Goal: Task Accomplishment & Management: Complete application form

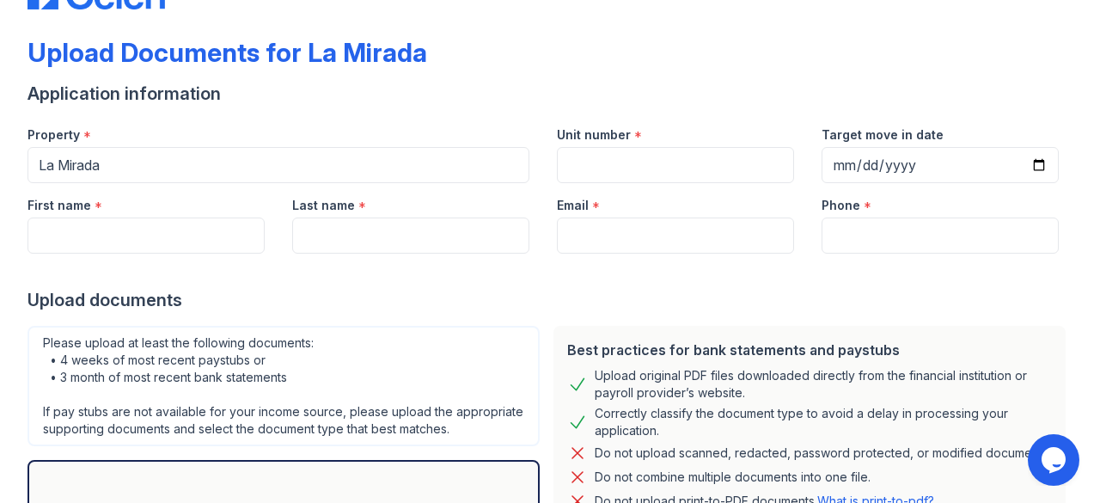
scroll to position [72, 0]
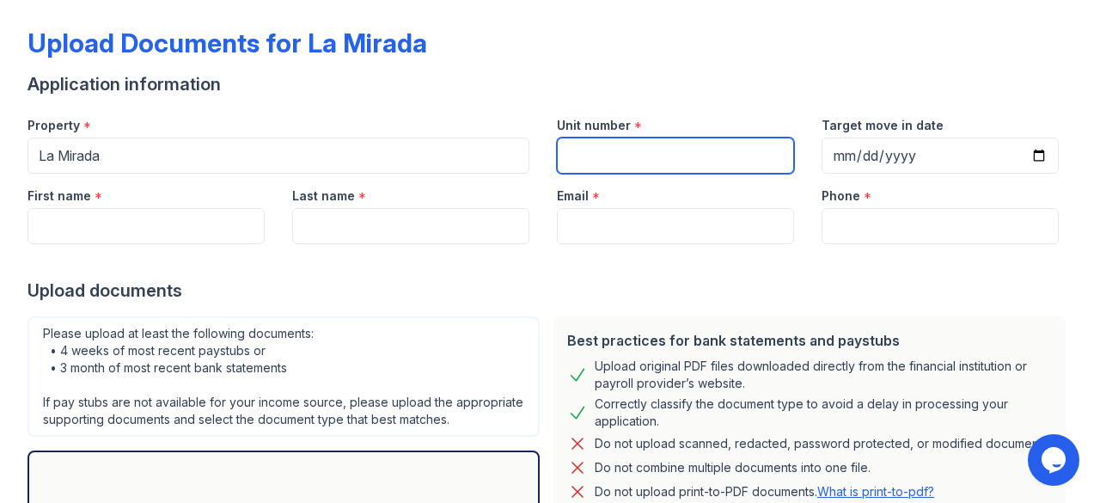
click at [628, 142] on input "Unit number" at bounding box center [675, 155] width 237 height 36
type input "560"
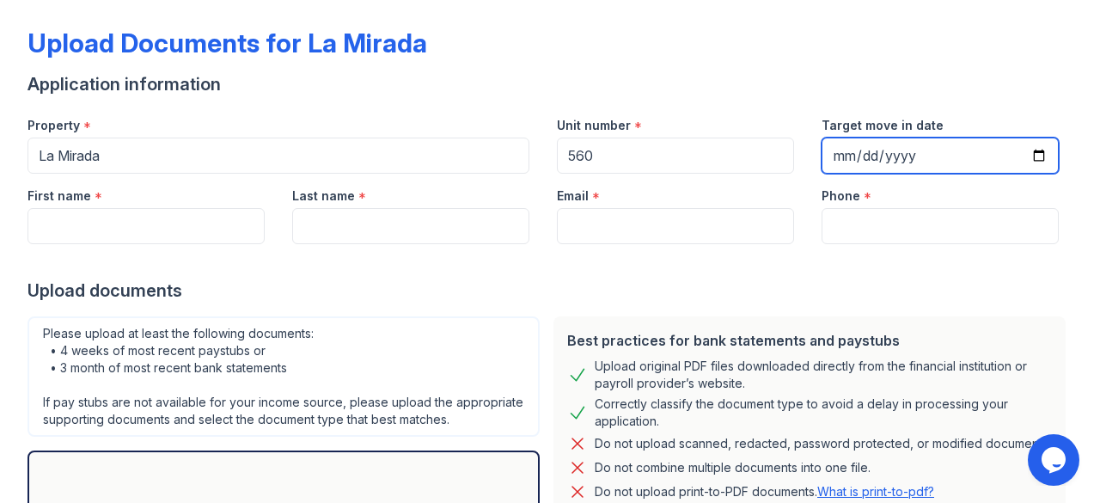
click at [840, 160] on input "Target move in date" at bounding box center [939, 155] width 237 height 36
click at [839, 154] on input "Target move in date" at bounding box center [939, 155] width 237 height 36
type input "[DATE]"
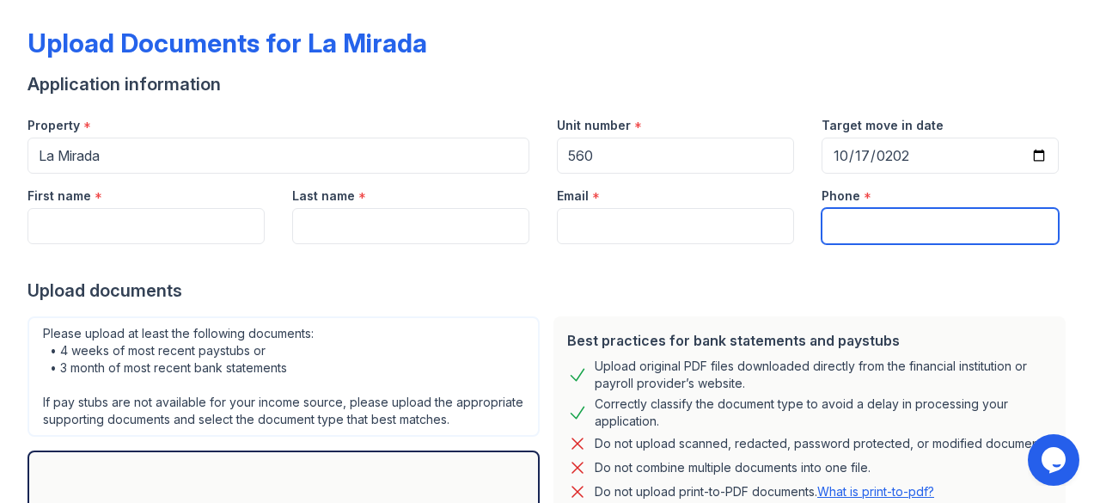
click at [854, 223] on input "Phone" at bounding box center [939, 226] width 237 height 36
type input "[PHONE_NUMBER]"
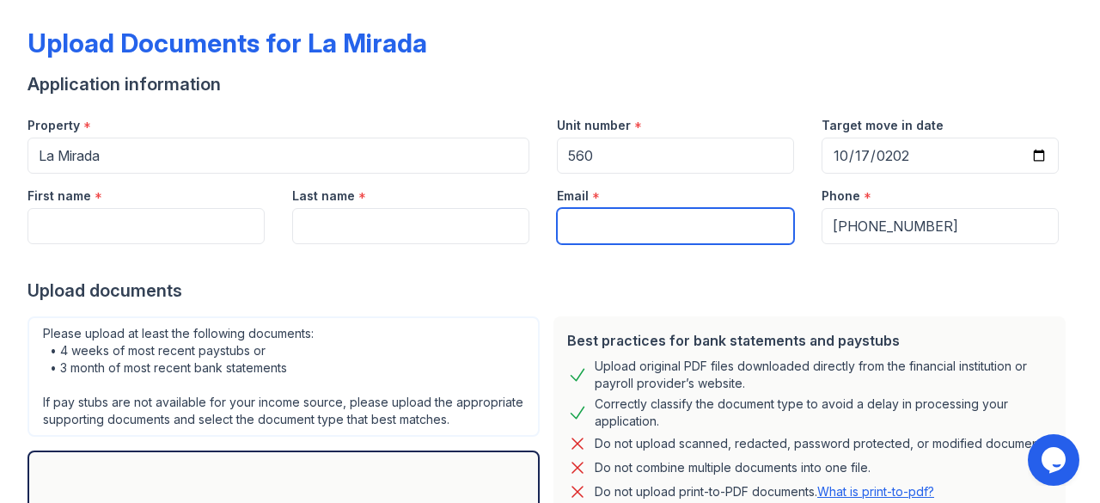
click at [710, 228] on input "Email" at bounding box center [675, 226] width 237 height 36
type input "[EMAIL_ADDRESS][PERSON_NAME][DOMAIN_NAME]"
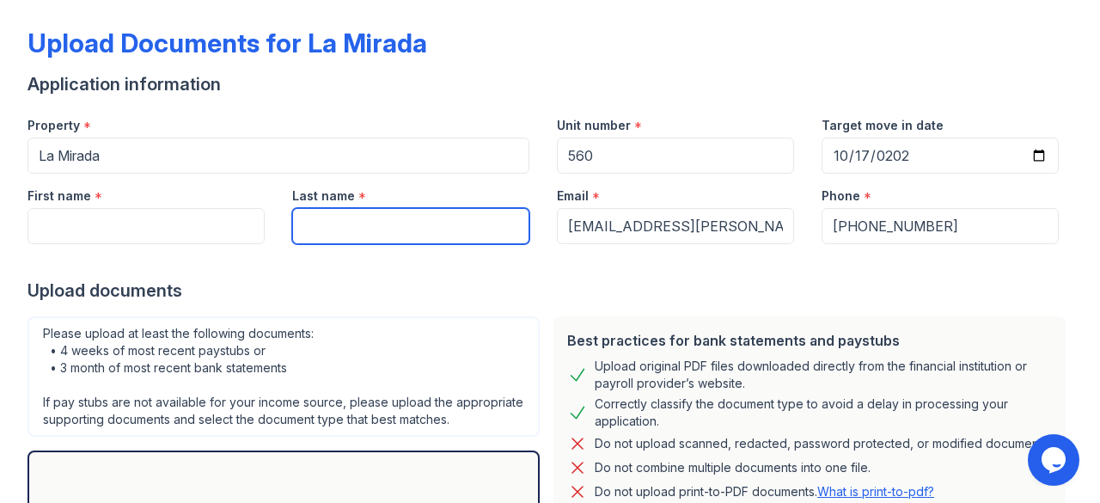
click at [462, 229] on input "Last name" at bounding box center [410, 226] width 237 height 36
type input "[PERSON_NAME]"
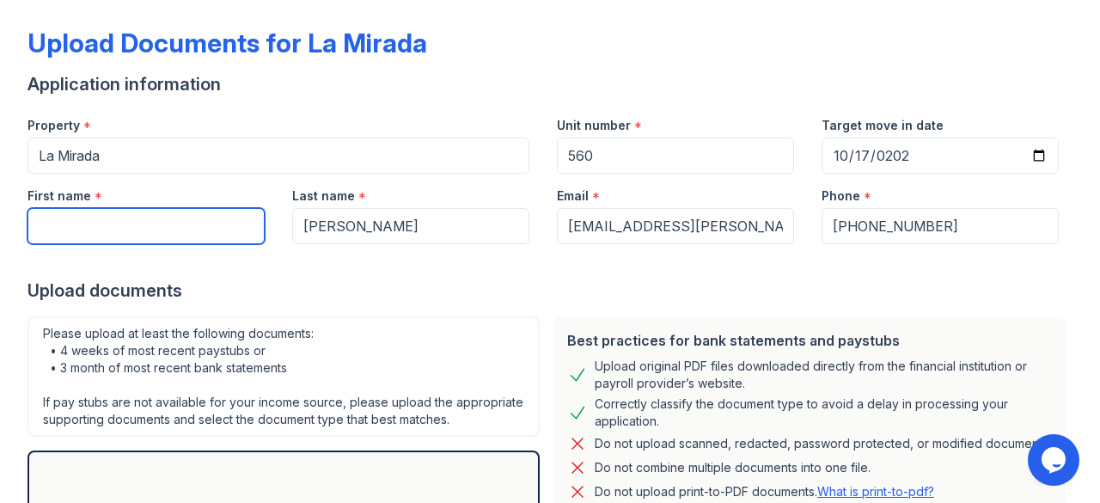
click at [185, 222] on input "First name" at bounding box center [145, 226] width 237 height 36
type input "Krystahl"
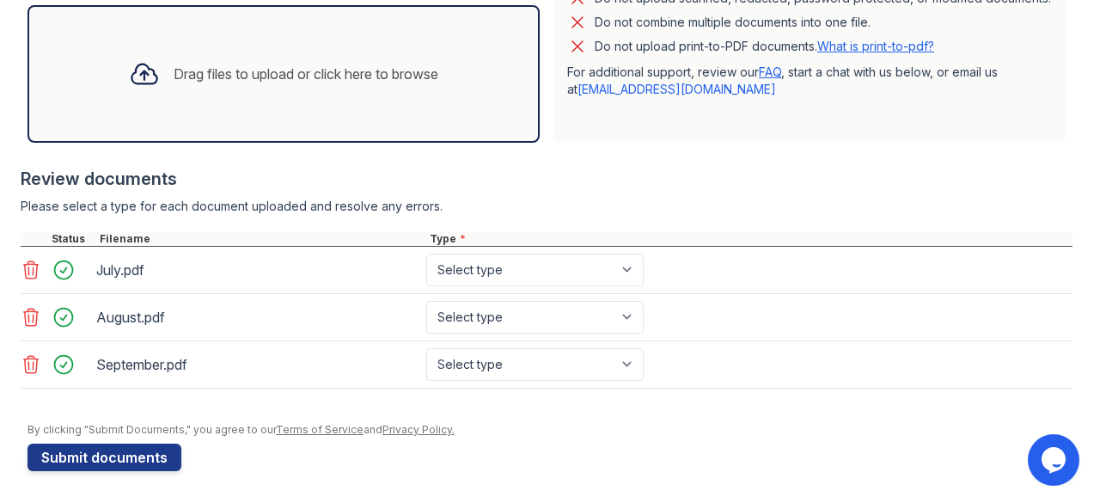
scroll to position [533, 0]
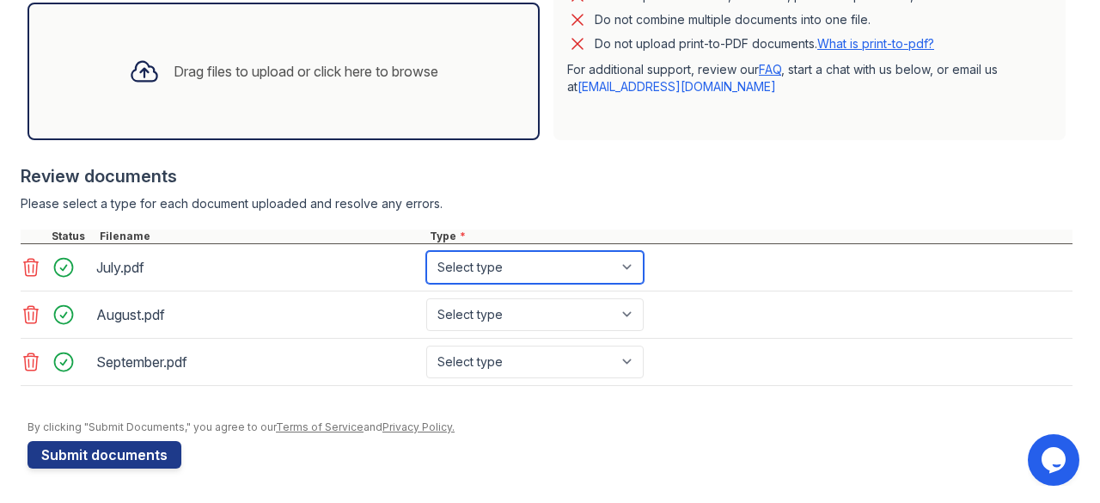
click at [509, 281] on select "Select type Paystub Bank Statement Offer Letter Tax Documents Benefit Award Let…" at bounding box center [534, 267] width 217 height 33
select select "bank_statement"
click at [426, 253] on select "Select type Paystub Bank Statement Offer Letter Tax Documents Benefit Award Let…" at bounding box center [534, 267] width 217 height 33
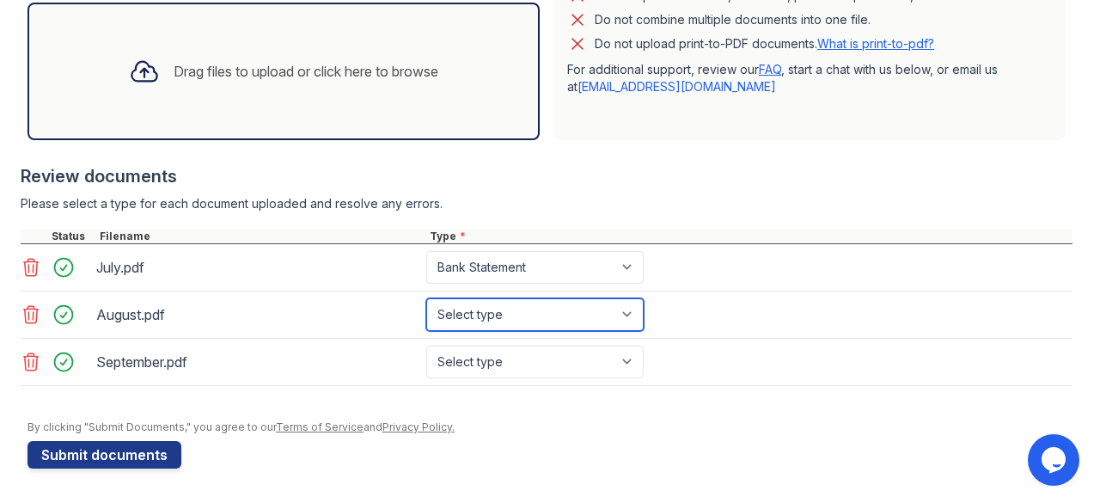
click at [497, 324] on select "Select type Paystub Bank Statement Offer Letter Tax Documents Benefit Award Let…" at bounding box center [534, 314] width 217 height 33
select select "bank_statement"
click at [426, 300] on select "Select type Paystub Bank Statement Offer Letter Tax Documents Benefit Award Let…" at bounding box center [534, 314] width 217 height 33
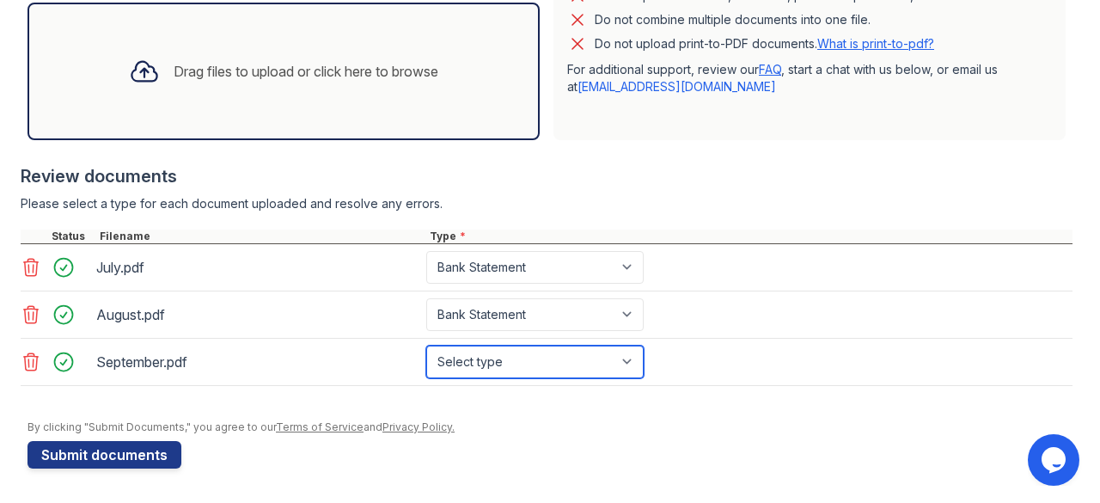
click at [507, 374] on select "Select type Paystub Bank Statement Offer Letter Tax Documents Benefit Award Let…" at bounding box center [534, 361] width 217 height 33
select select "bank_statement"
click at [426, 346] on select "Select type Paystub Bank Statement Offer Letter Tax Documents Benefit Award Let…" at bounding box center [534, 361] width 217 height 33
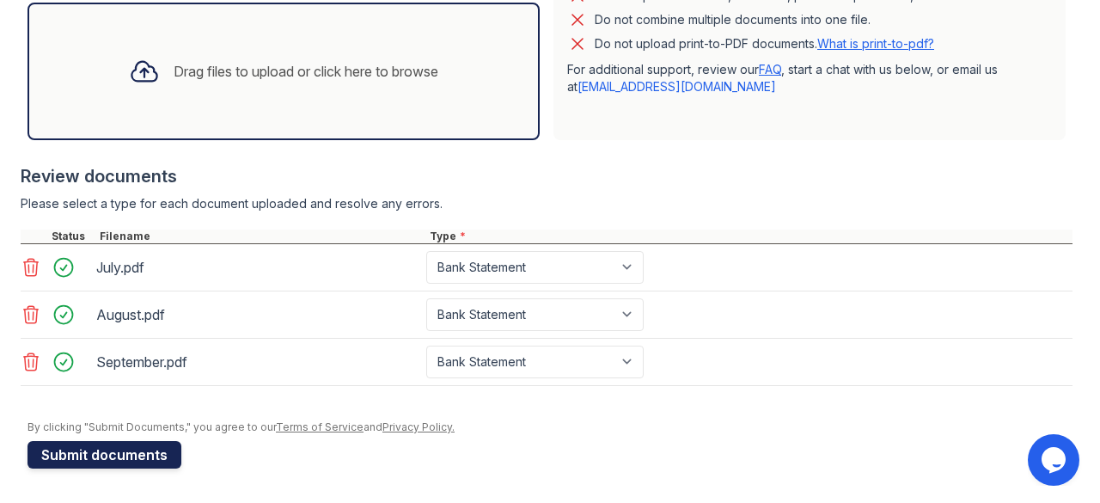
click at [155, 460] on button "Submit documents" at bounding box center [104, 454] width 154 height 27
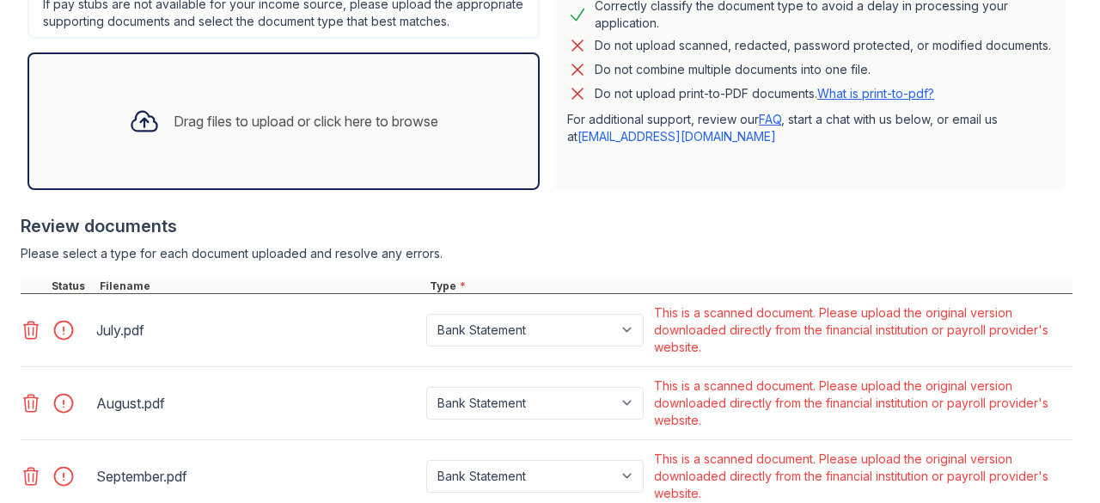
scroll to position [456, 0]
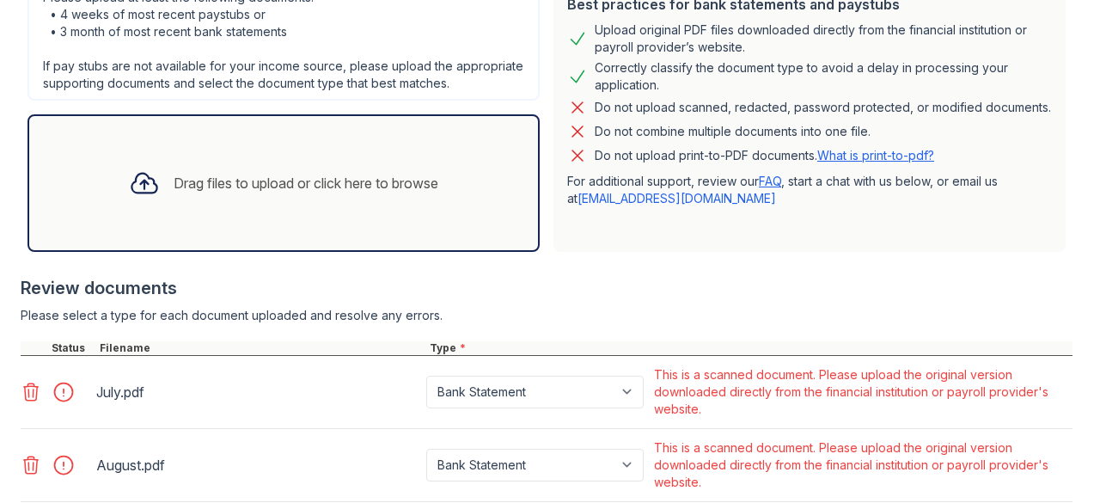
click at [897, 162] on link "What is print-to-pdf?" at bounding box center [875, 155] width 117 height 15
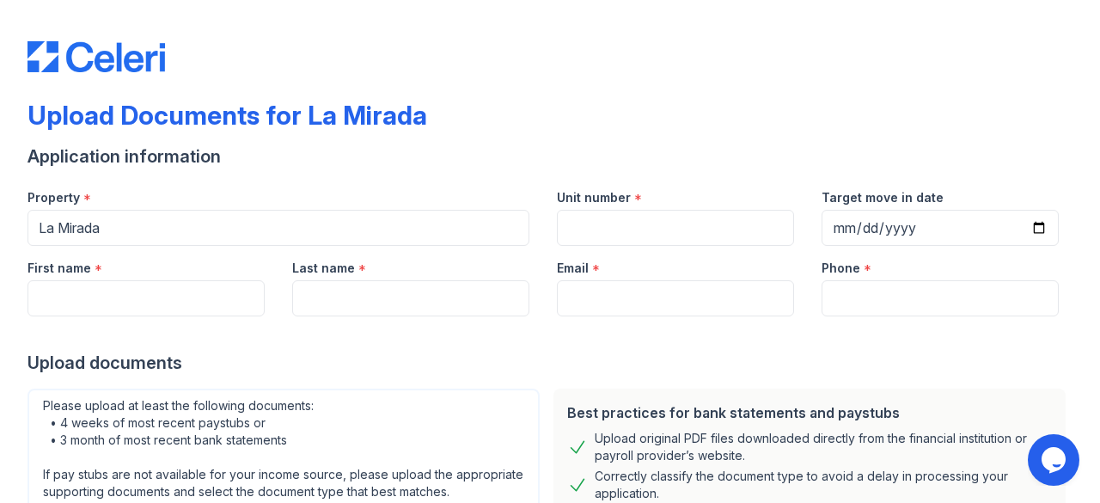
scroll to position [34, 0]
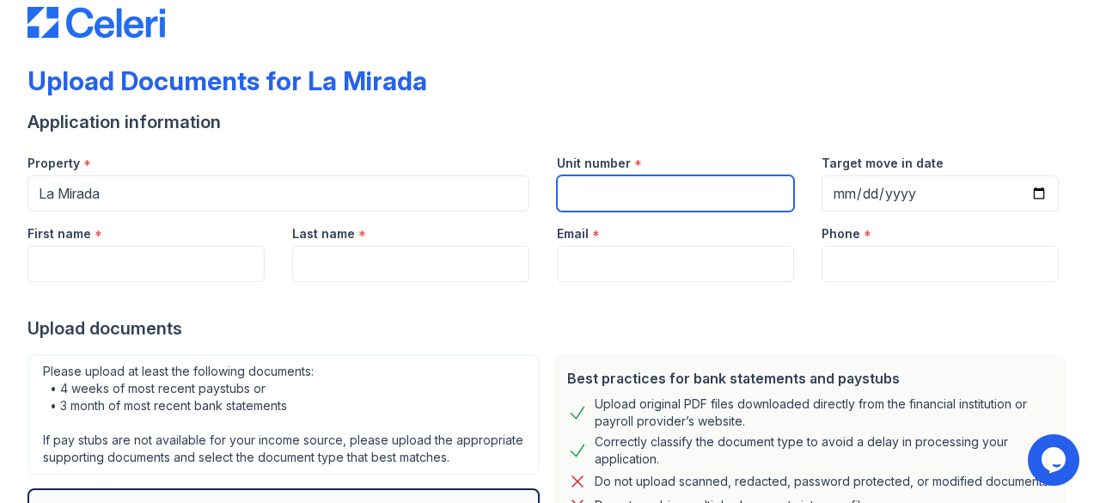
drag, startPoint x: 629, startPoint y: 188, endPoint x: 656, endPoint y: 207, distance: 33.4
click at [629, 188] on input "Unit number" at bounding box center [675, 193] width 237 height 36
type input "560"
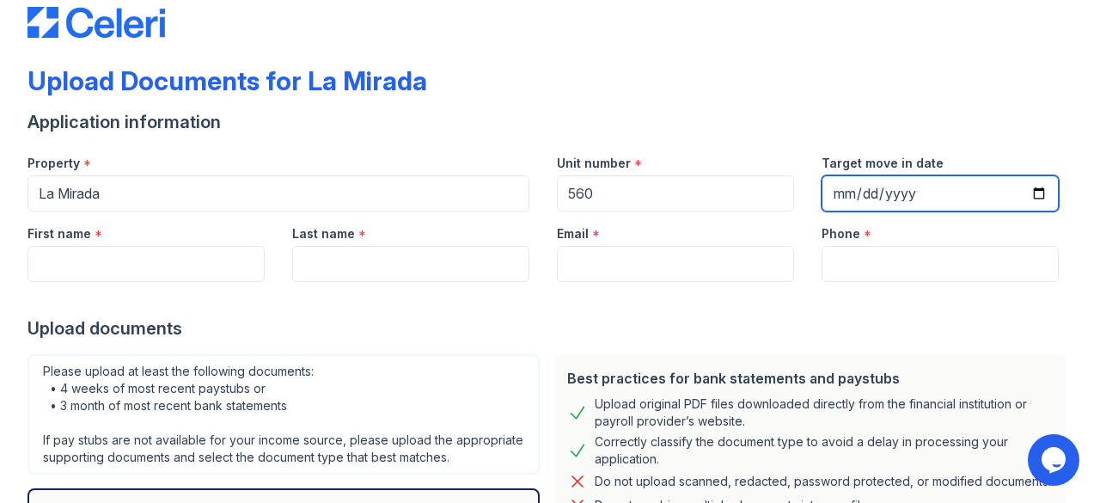
click at [825, 196] on input "Target move in date" at bounding box center [939, 193] width 237 height 36
type input "[DATE]"
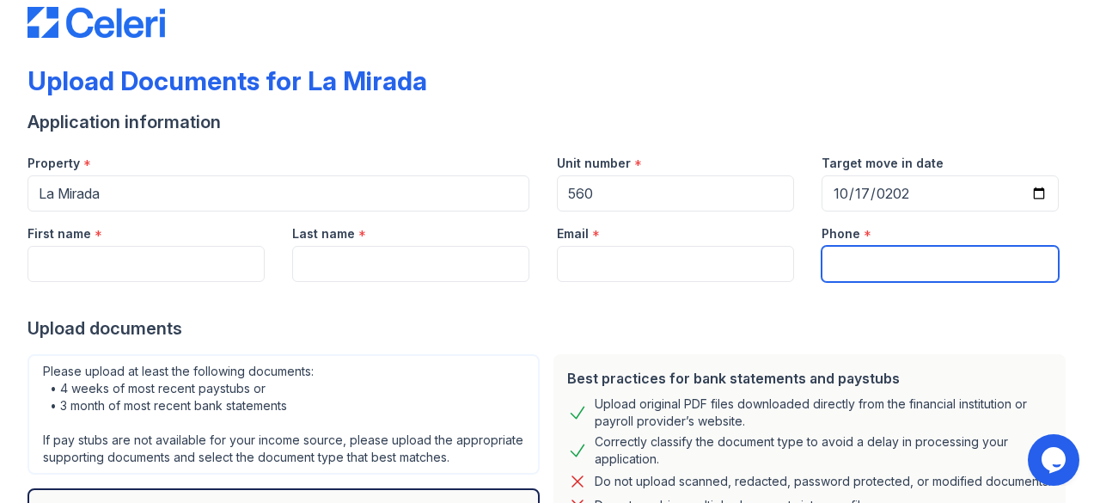
click at [840, 269] on input "Phone" at bounding box center [939, 264] width 237 height 36
type input "[PHONE_NUMBER]"
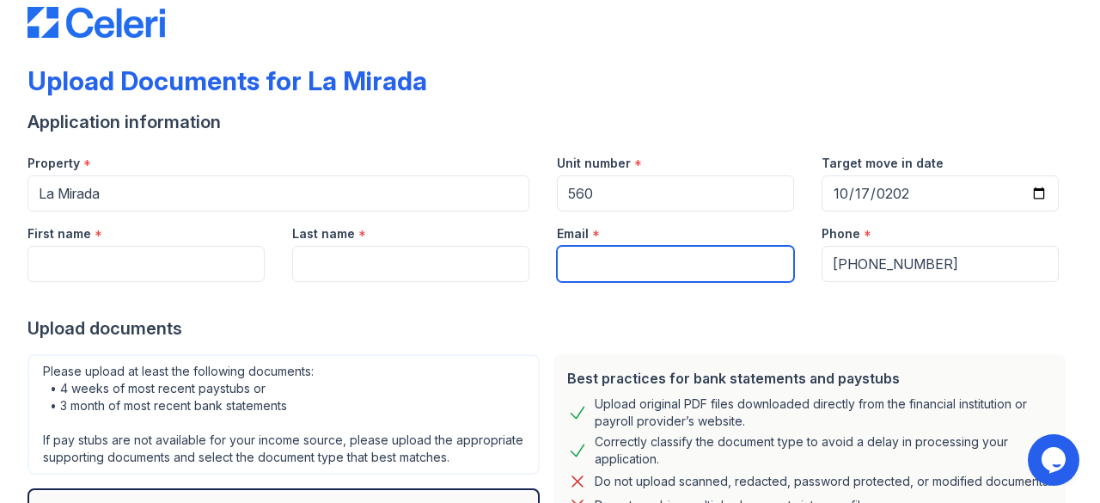
click at [698, 261] on input "Email" at bounding box center [675, 264] width 237 height 36
type input "[EMAIL_ADDRESS][PERSON_NAME][DOMAIN_NAME]"
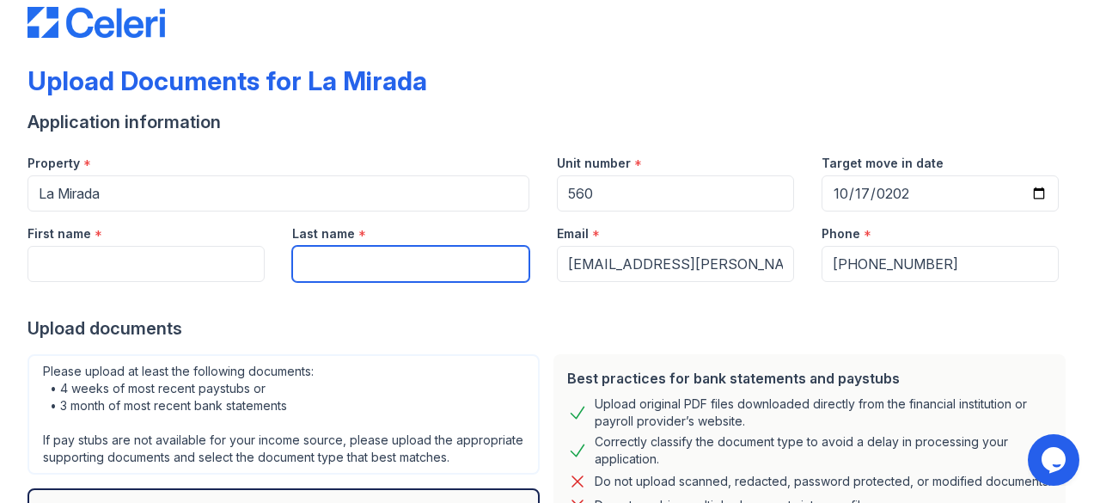
click at [457, 266] on input "Last name" at bounding box center [410, 264] width 237 height 36
type input "[PERSON_NAME]"
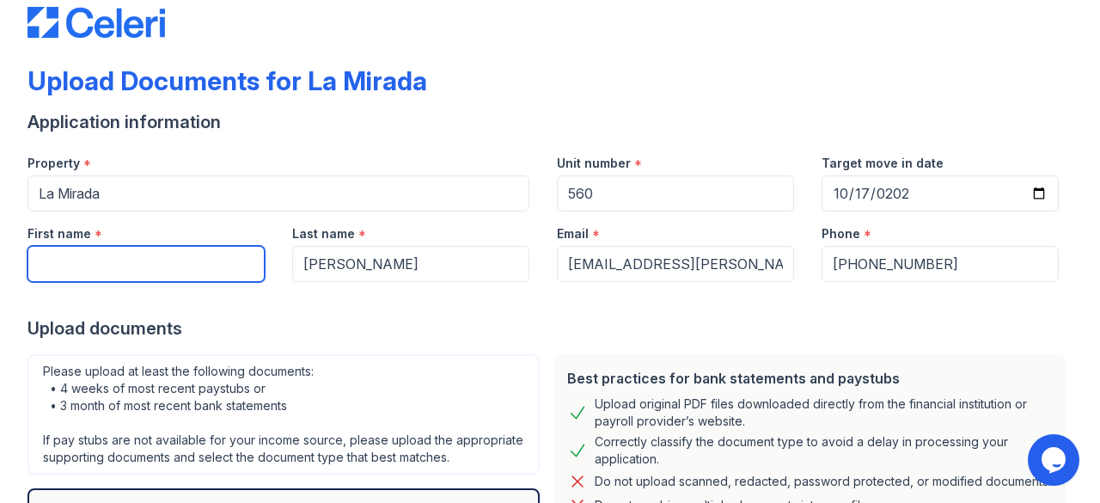
click at [216, 265] on input "First name" at bounding box center [145, 264] width 237 height 36
type input "Krystahl"
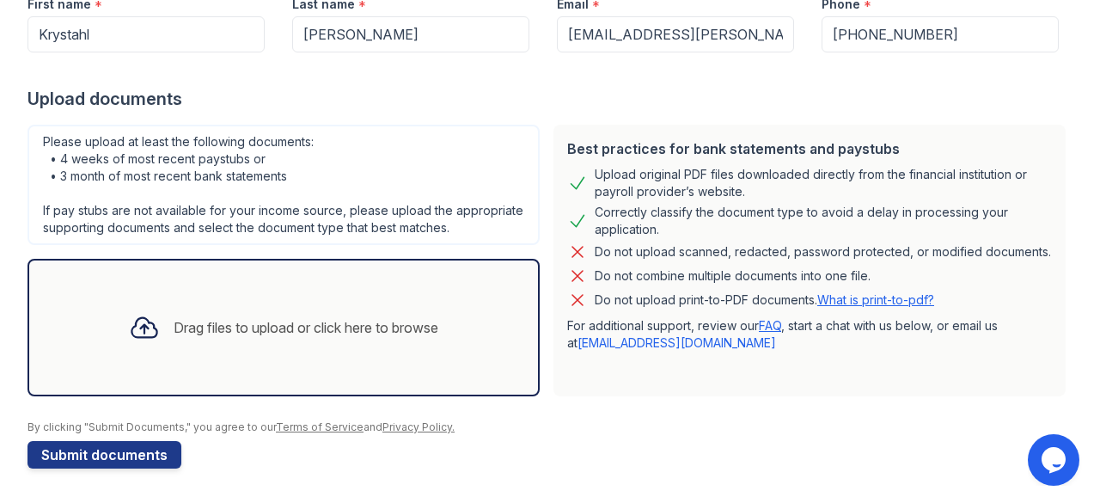
click at [399, 334] on div "Drag files to upload or click here to browse" at bounding box center [306, 327] width 265 height 21
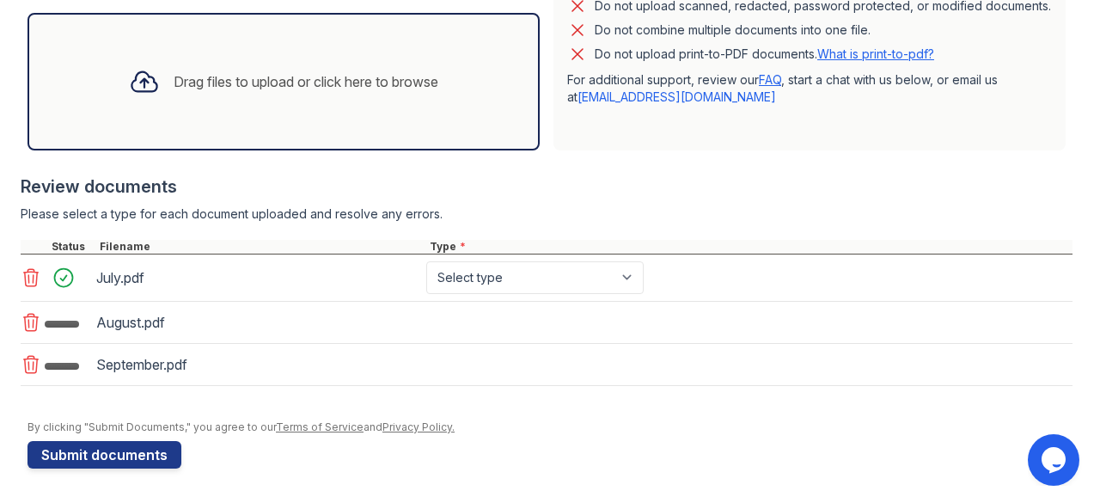
scroll to position [524, 0]
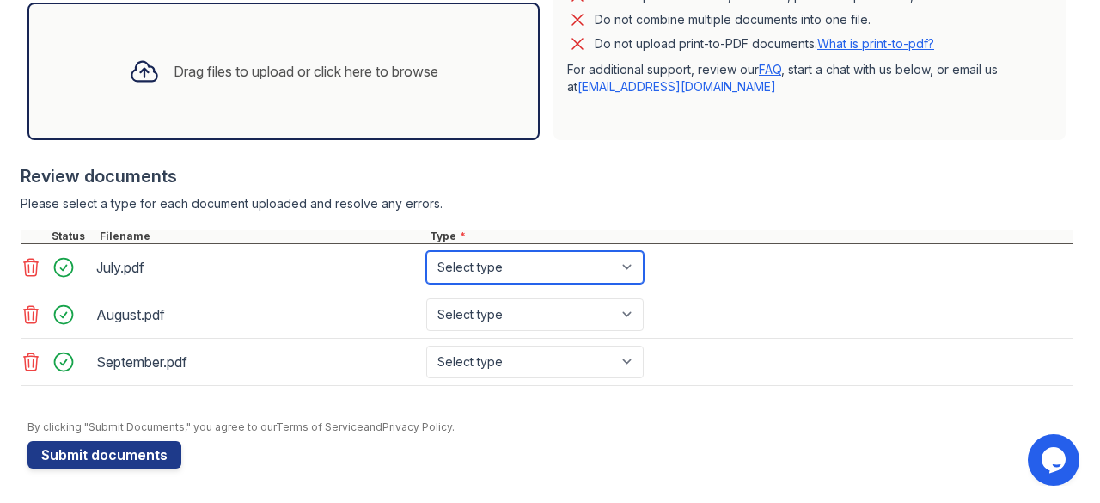
click at [570, 273] on select "Select type Paystub Bank Statement Offer Letter Tax Documents Benefit Award Let…" at bounding box center [534, 267] width 217 height 33
select select "bank_statement"
click at [426, 262] on select "Select type Paystub Bank Statement Offer Letter Tax Documents Benefit Award Let…" at bounding box center [534, 267] width 217 height 33
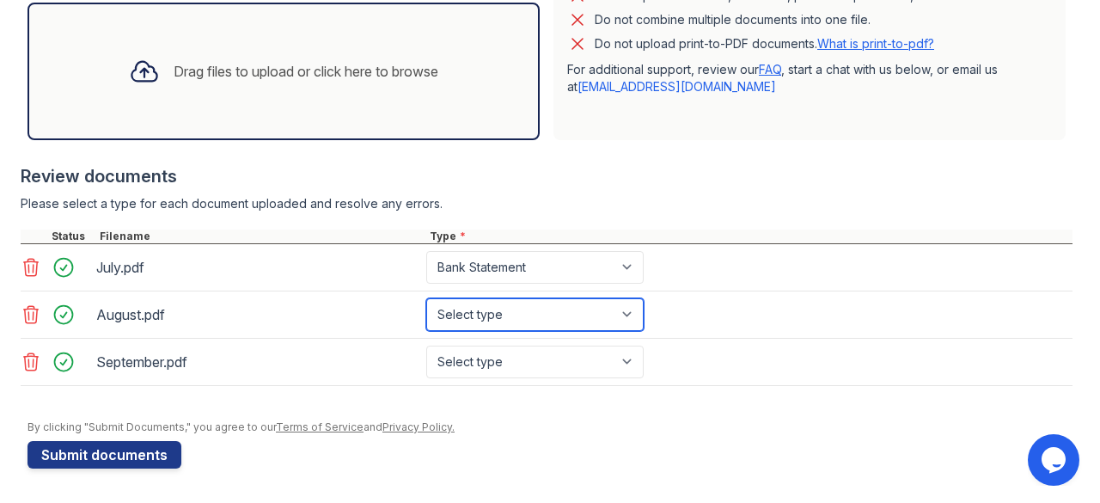
click at [511, 324] on select "Select type Paystub Bank Statement Offer Letter Tax Documents Benefit Award Let…" at bounding box center [534, 314] width 217 height 33
select select "bank_statement"
click at [426, 308] on select "Select type Paystub Bank Statement Offer Letter Tax Documents Benefit Award Let…" at bounding box center [534, 314] width 217 height 33
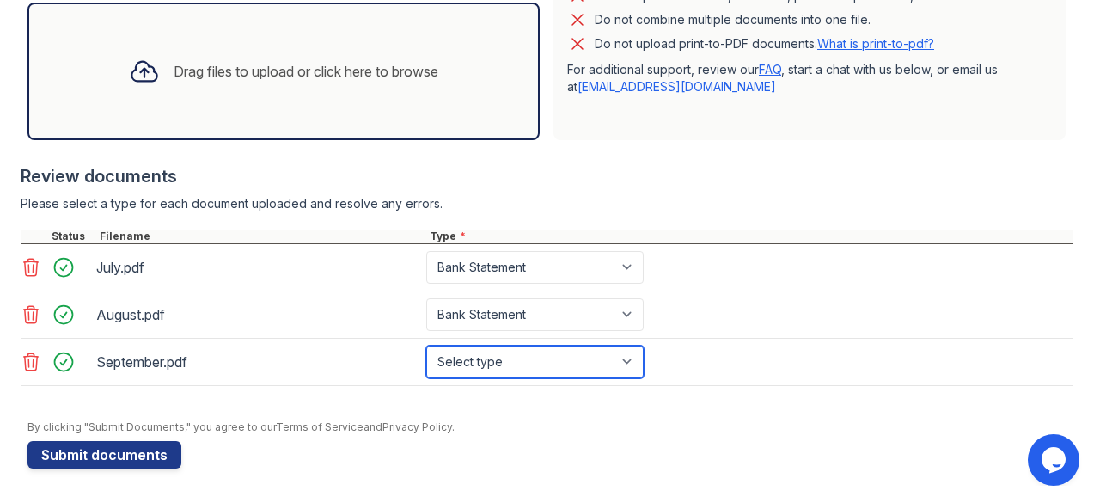
click at [533, 378] on select "Select type Paystub Bank Statement Offer Letter Tax Documents Benefit Award Let…" at bounding box center [534, 361] width 217 height 33
select select "bank_statement"
click at [426, 355] on select "Select type Paystub Bank Statement Offer Letter Tax Documents Benefit Award Let…" at bounding box center [534, 361] width 217 height 33
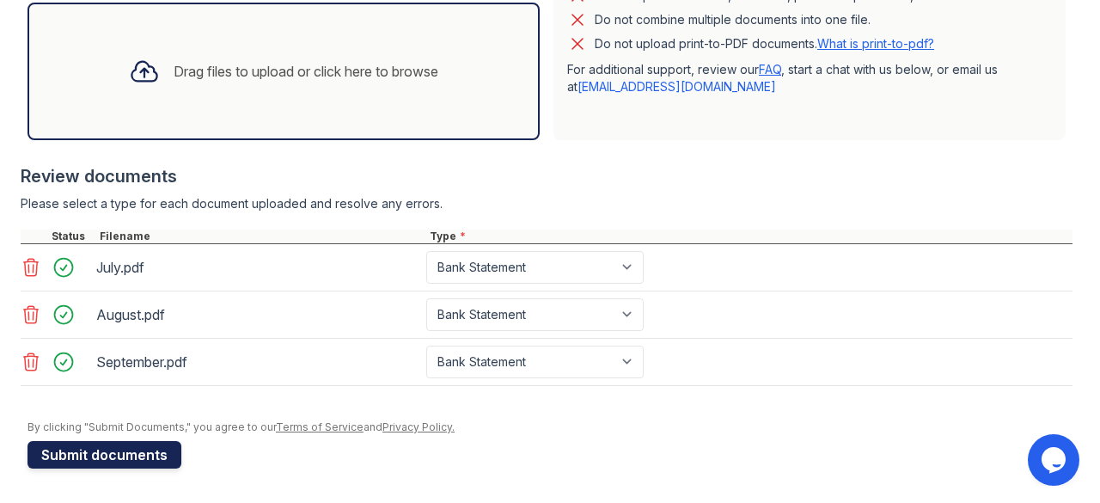
click at [164, 466] on button "Submit documents" at bounding box center [104, 454] width 154 height 27
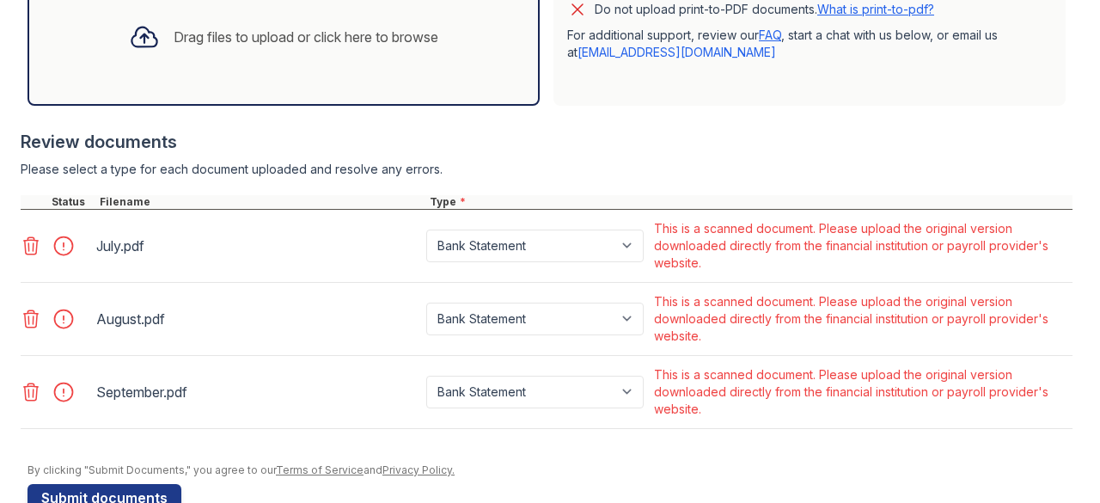
scroll to position [660, 0]
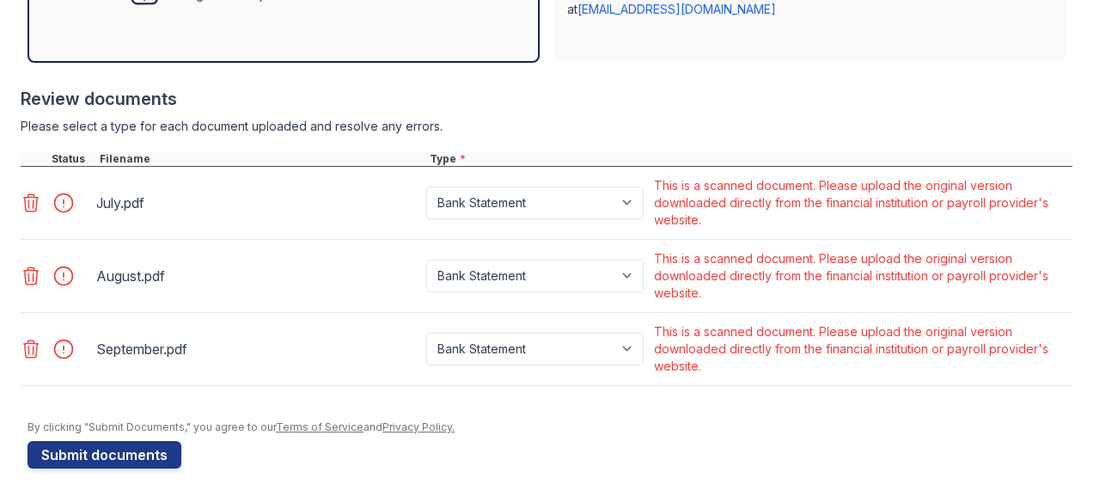
click at [28, 204] on icon at bounding box center [31, 202] width 15 height 17
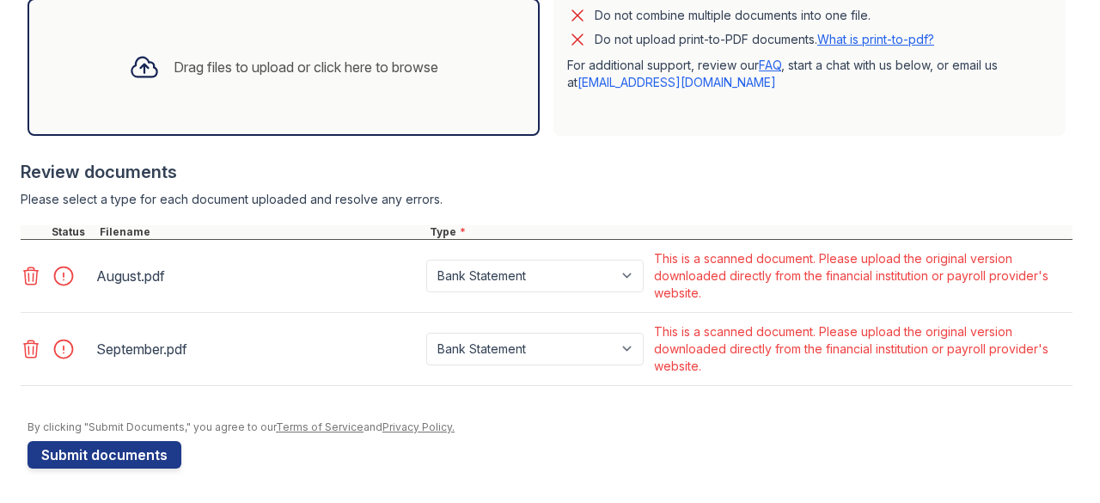
click at [26, 277] on icon at bounding box center [31, 275] width 21 height 21
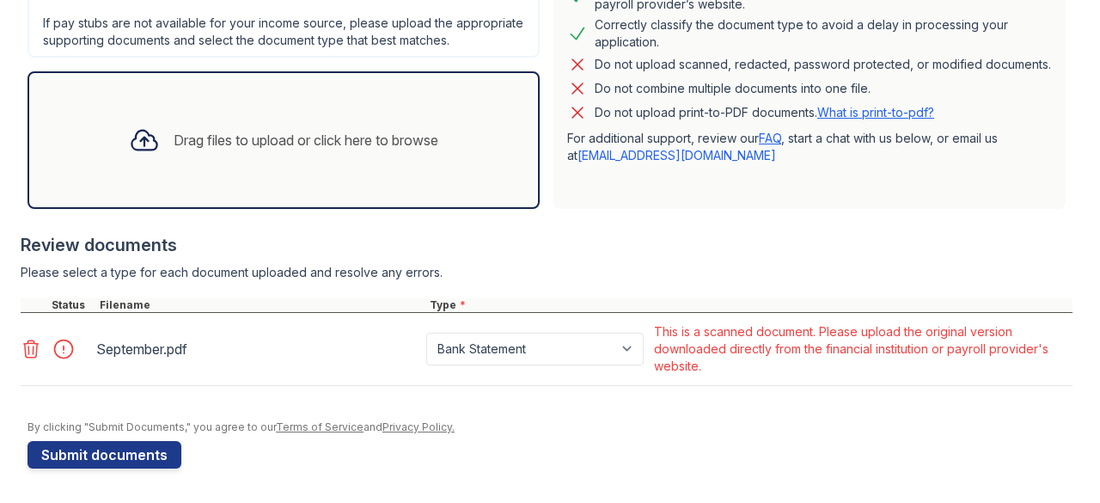
click at [35, 351] on icon at bounding box center [31, 348] width 21 height 21
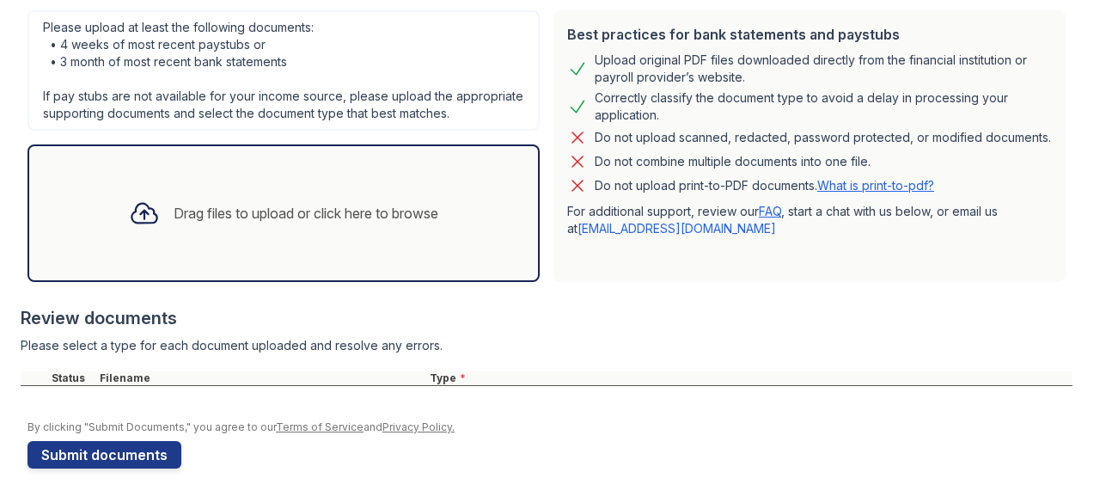
scroll to position [442, 0]
click at [117, 377] on div "Filename" at bounding box center [261, 378] width 330 height 14
click at [275, 206] on div "Drag files to upload or click here to browse" at bounding box center [306, 213] width 265 height 21
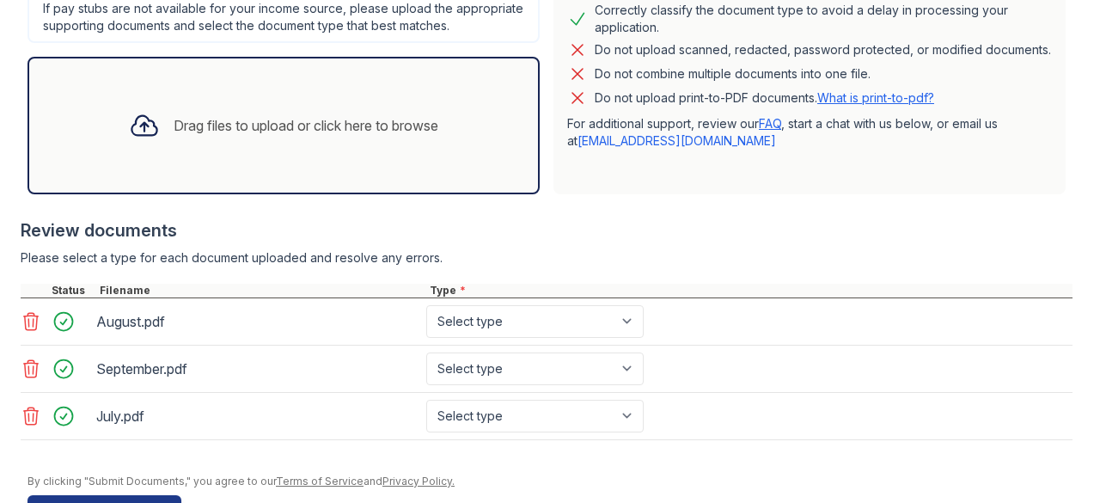
scroll to position [581, 0]
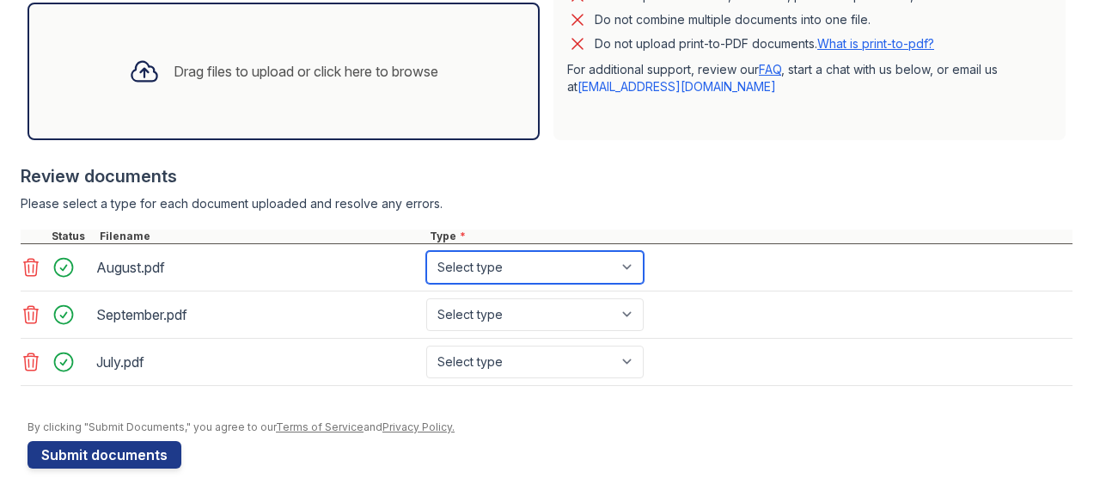
click at [505, 265] on select "Select type Paystub Bank Statement Offer Letter Tax Documents Benefit Award Let…" at bounding box center [534, 267] width 217 height 33
select select "bank_statement"
click at [426, 253] on select "Select type Paystub Bank Statement Offer Letter Tax Documents Benefit Award Let…" at bounding box center [534, 267] width 217 height 33
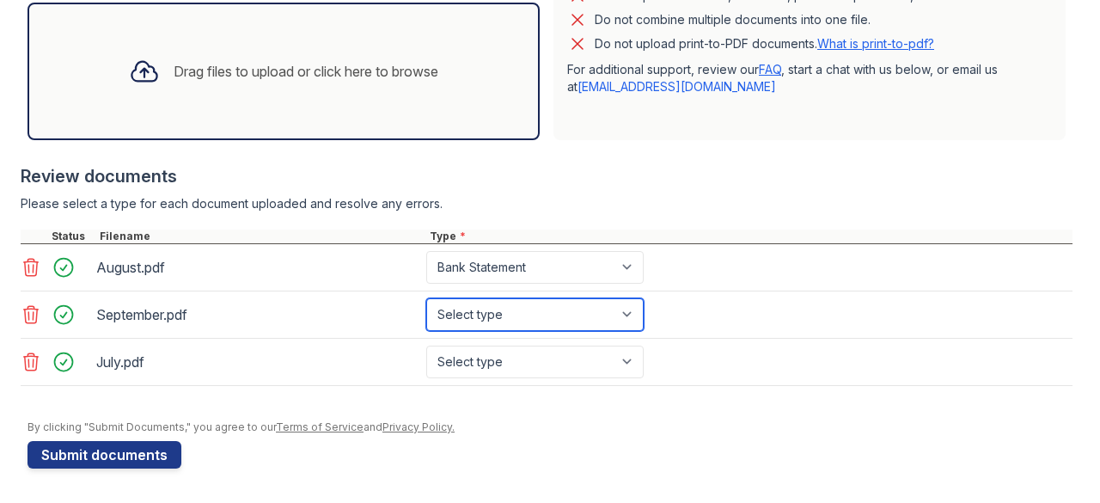
click at [522, 300] on select "Select type Paystub Bank Statement Offer Letter Tax Documents Benefit Award Let…" at bounding box center [534, 314] width 217 height 33
select select "bank_statement"
click at [426, 300] on select "Select type Paystub Bank Statement Offer Letter Tax Documents Benefit Award Let…" at bounding box center [534, 314] width 217 height 33
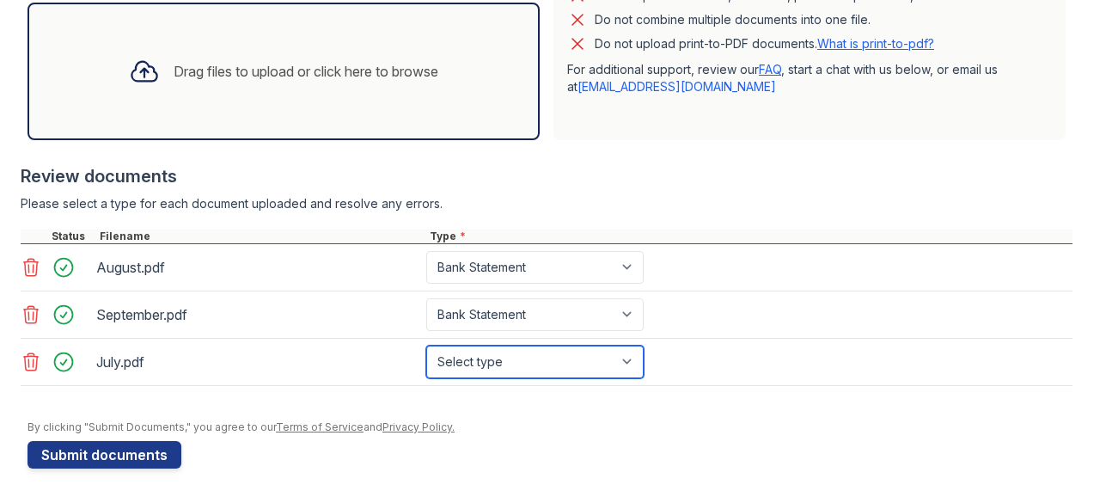
click at [512, 375] on select "Select type Paystub Bank Statement Offer Letter Tax Documents Benefit Award Let…" at bounding box center [534, 361] width 217 height 33
select select "bank_statement"
click at [426, 346] on select "Select type Paystub Bank Statement Offer Letter Tax Documents Benefit Award Let…" at bounding box center [534, 361] width 217 height 33
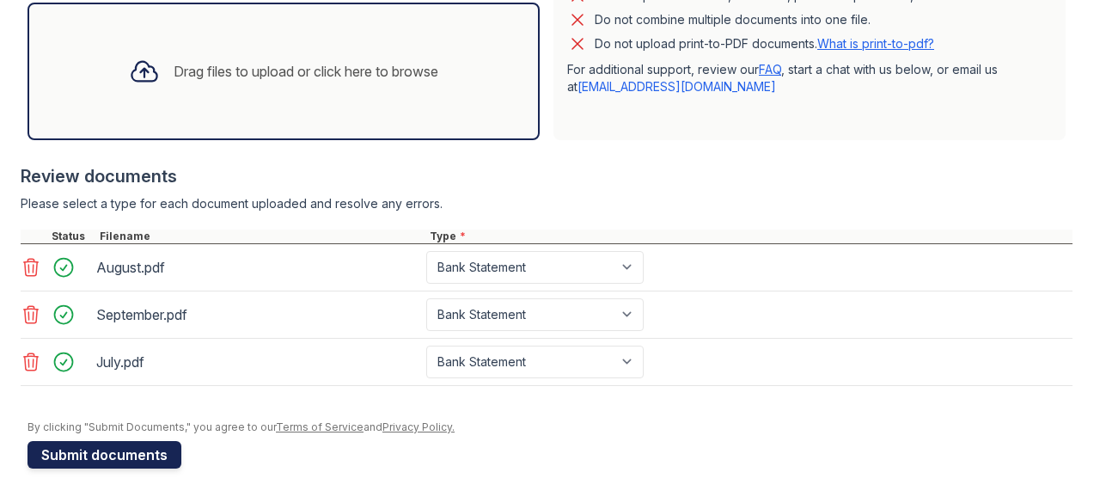
click at [149, 453] on button "Submit documents" at bounding box center [104, 454] width 154 height 27
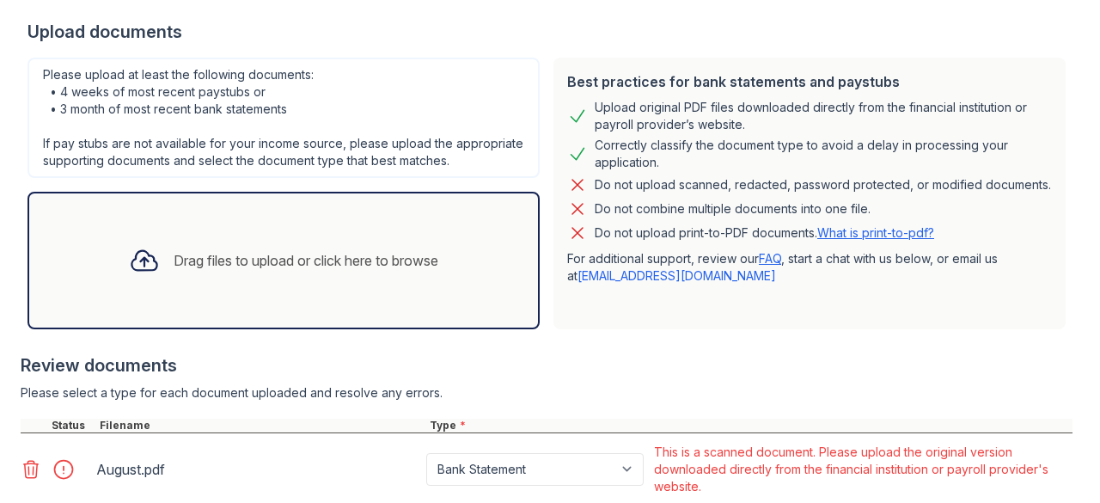
scroll to position [660, 0]
